Goal: Transaction & Acquisition: Subscribe to service/newsletter

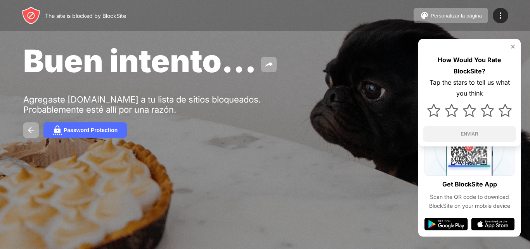
click at [115, 129] on div "Password Protection" at bounding box center [91, 130] width 54 height 6
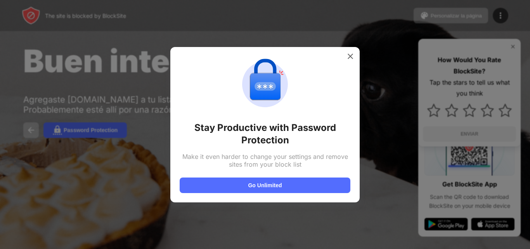
click at [275, 184] on button "Go Unlimited" at bounding box center [265, 185] width 171 height 16
click at [115, 78] on div at bounding box center [265, 124] width 530 height 249
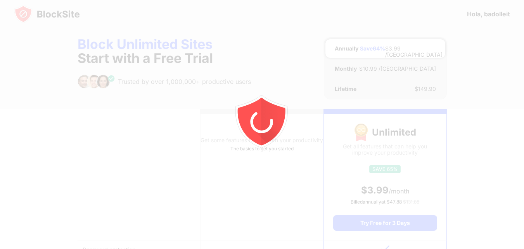
drag, startPoint x: 477, startPoint y: 28, endPoint x: 412, endPoint y: 97, distance: 94.5
click at [412, 97] on div at bounding box center [262, 124] width 524 height 249
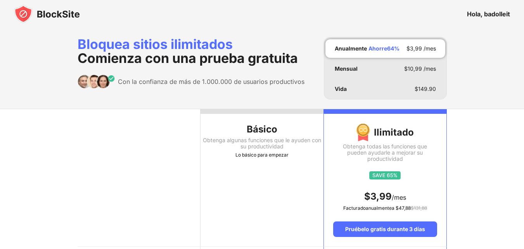
click at [271, 143] on font "Obtenga algunas funciones que le ayuden con su productividad" at bounding box center [262, 143] width 118 height 13
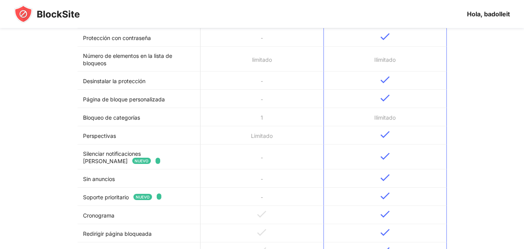
scroll to position [219, 0]
click at [381, 88] on td at bounding box center [385, 80] width 123 height 18
drag, startPoint x: 381, startPoint y: 88, endPoint x: 381, endPoint y: 83, distance: 5.0
click at [381, 83] on td at bounding box center [385, 80] width 123 height 18
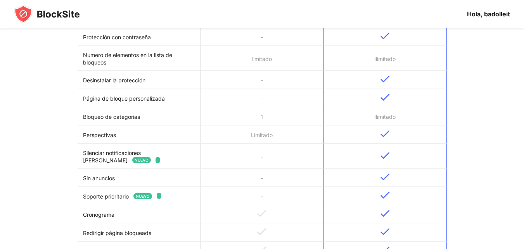
click at [381, 83] on td at bounding box center [385, 80] width 123 height 18
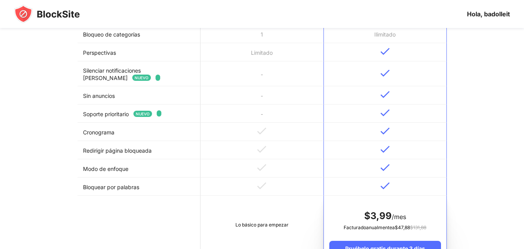
scroll to position [307, 0]
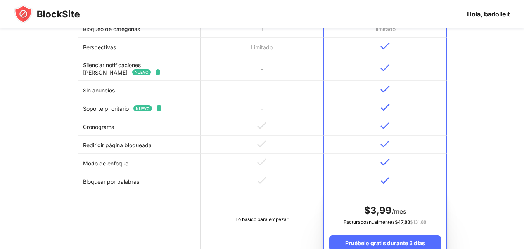
click at [357, 143] on td at bounding box center [385, 144] width 123 height 18
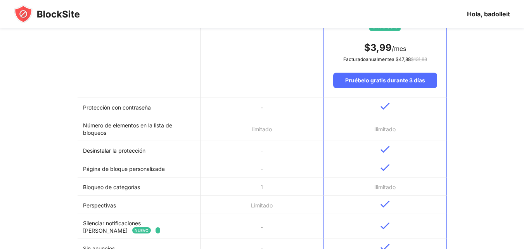
scroll to position [0, 0]
